Goal: Navigation & Orientation: Find specific page/section

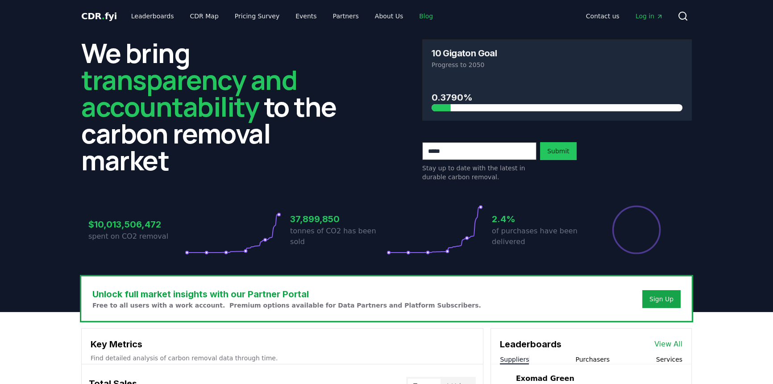
click at [412, 16] on link "Blog" at bounding box center [426, 16] width 28 height 16
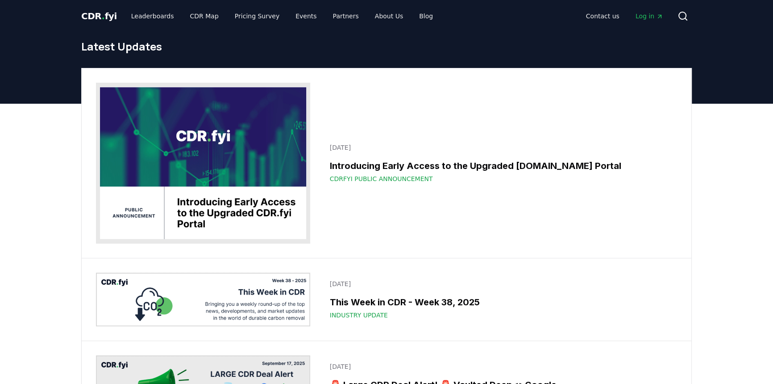
click at [651, 17] on span "Log in" at bounding box center [650, 16] width 28 height 9
